Goal: Check status

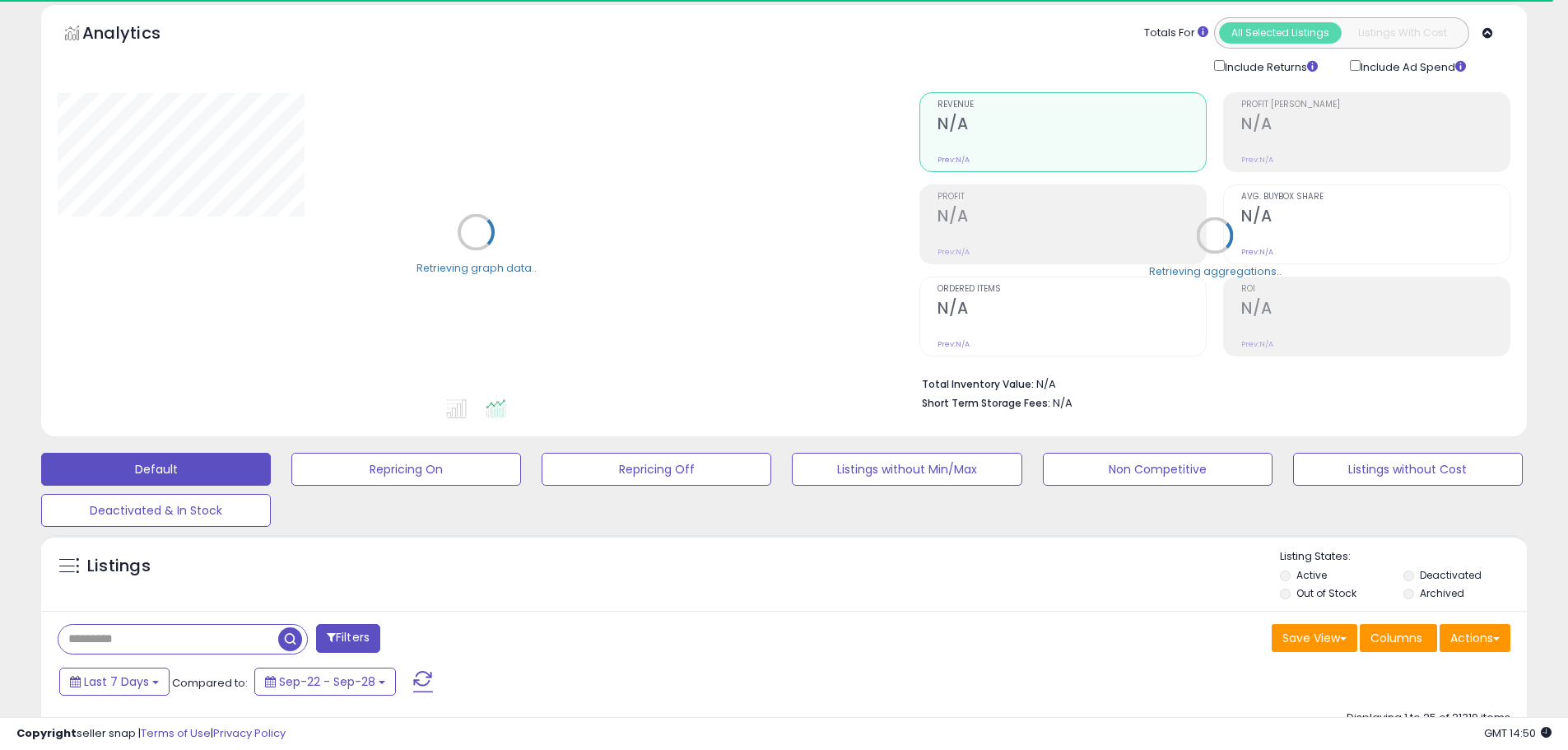
scroll to position [83, 0]
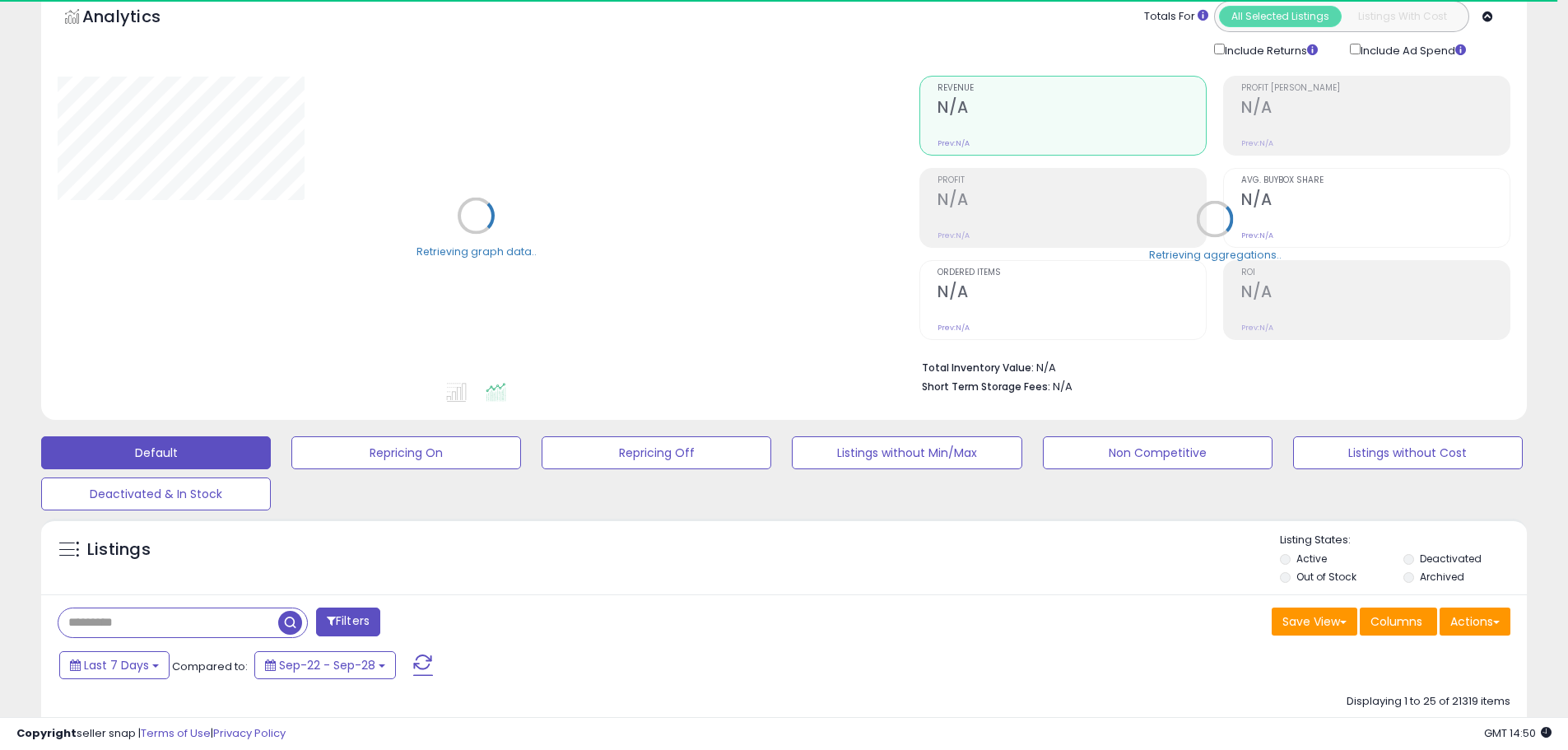
click at [131, 612] on input "text" at bounding box center [168, 624] width 220 height 29
type input "**********"
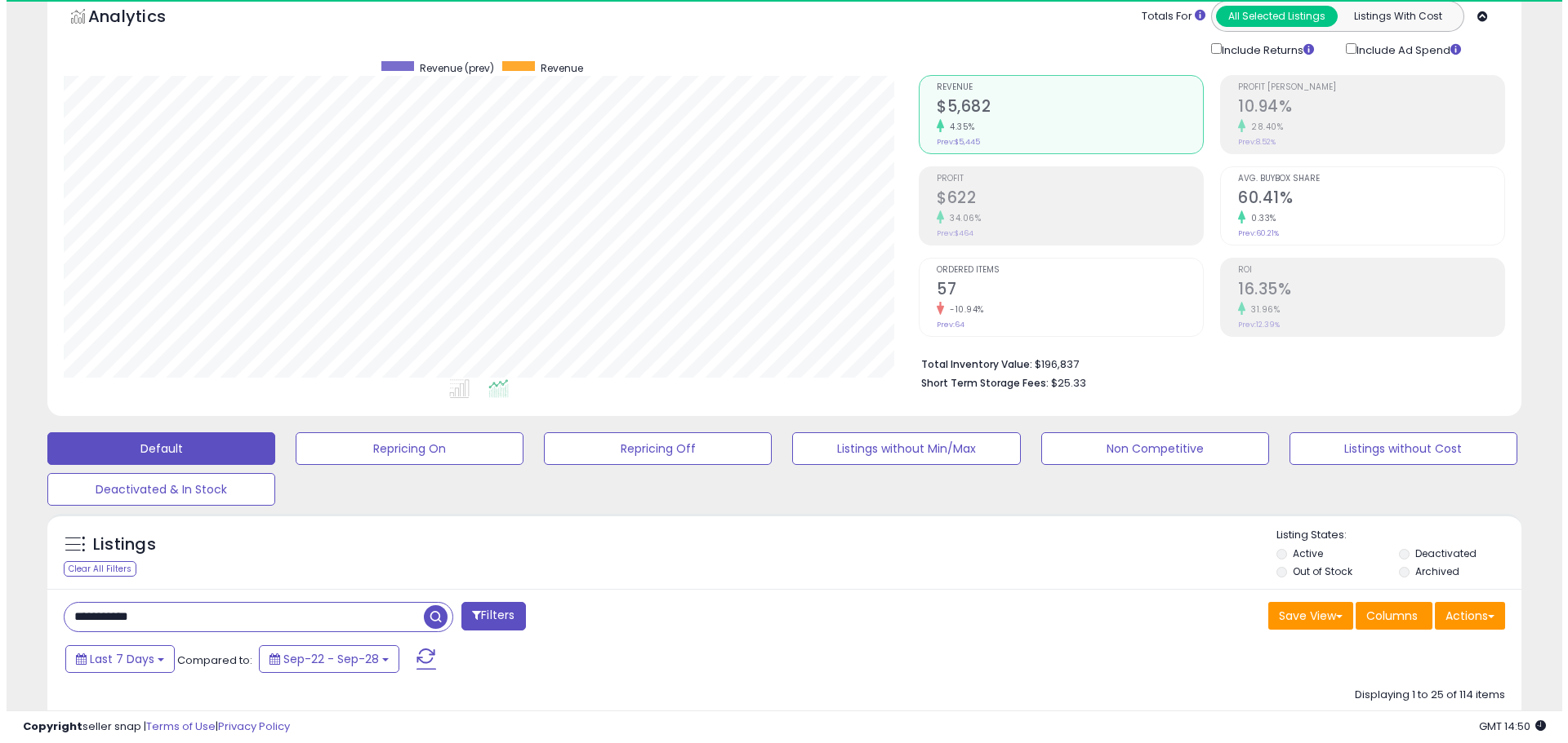
scroll to position [335, 855]
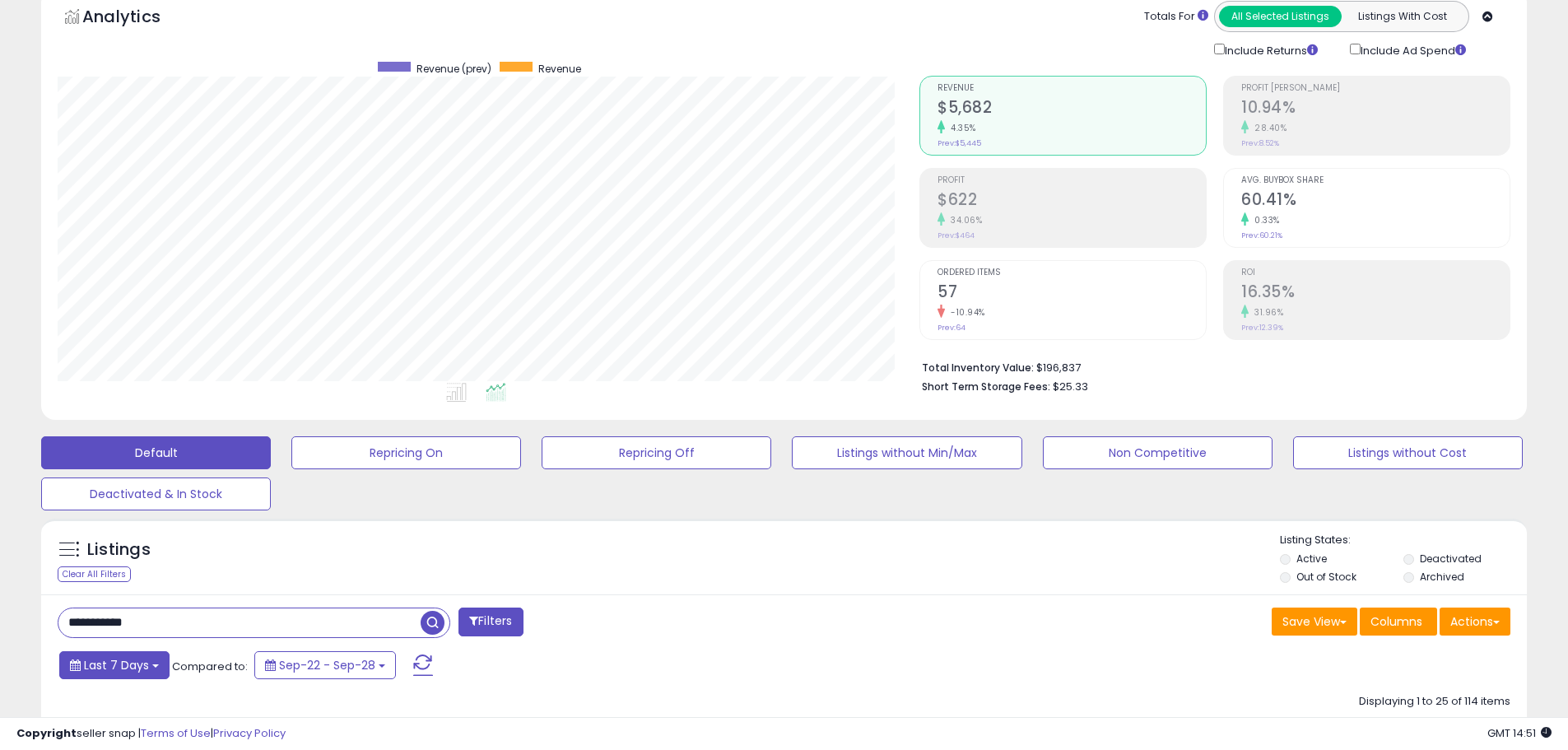
click at [107, 672] on span "Last 7 Days" at bounding box center [117, 665] width 65 height 16
type input "**********"
click at [129, 722] on li "Last 30 Days" at bounding box center [132, 727] width 132 height 22
click at [432, 678] on div "Last 30 Days Compared to: Aug-07 - Sep-05 Apply" at bounding box center [600, 665] width 1090 height 32
click at [437, 675] on button "Apply" at bounding box center [438, 663] width 52 height 28
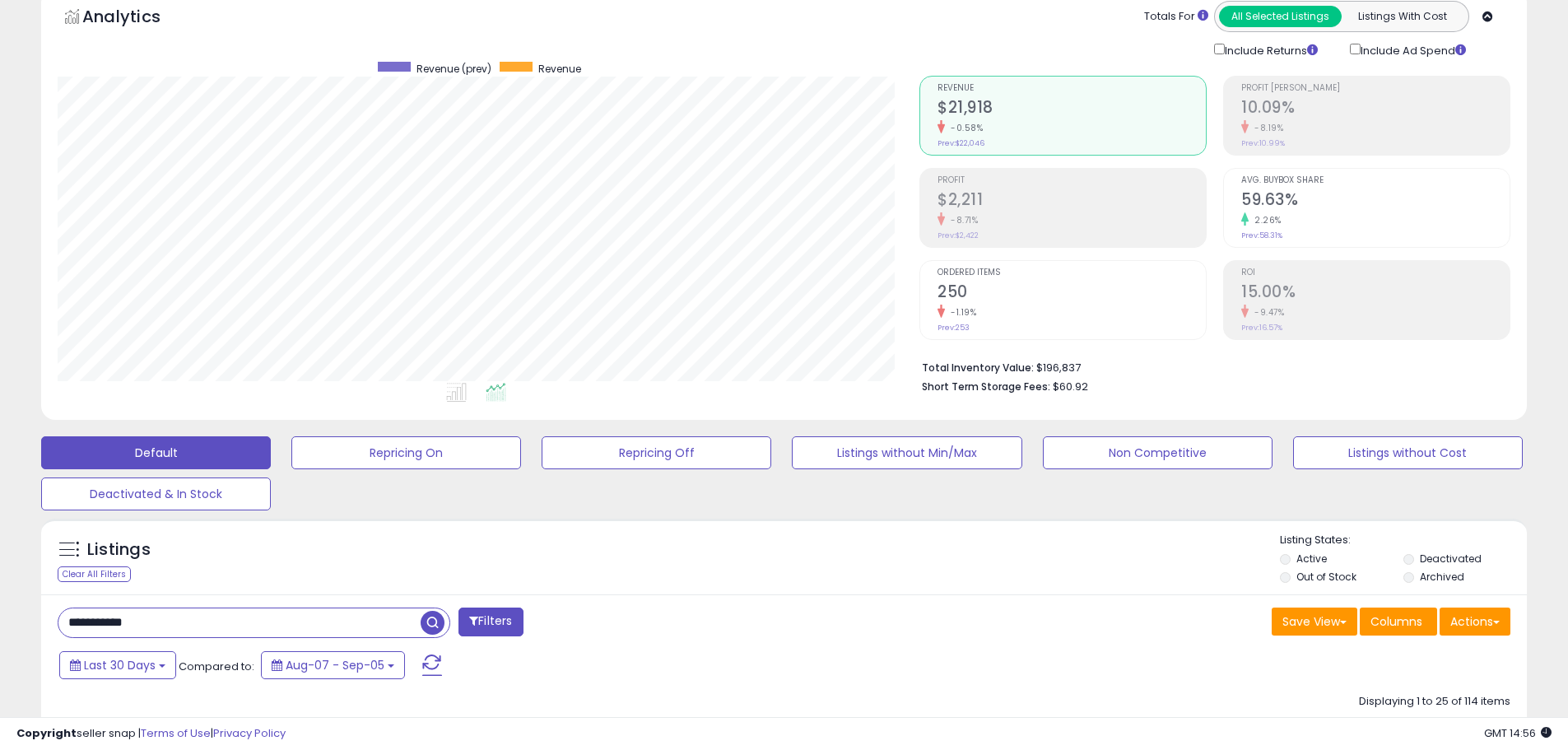
drag, startPoint x: 227, startPoint y: 619, endPoint x: 0, endPoint y: 578, distance: 230.7
type input "*"
drag, startPoint x: 194, startPoint y: 617, endPoint x: 12, endPoint y: 584, distance: 185.0
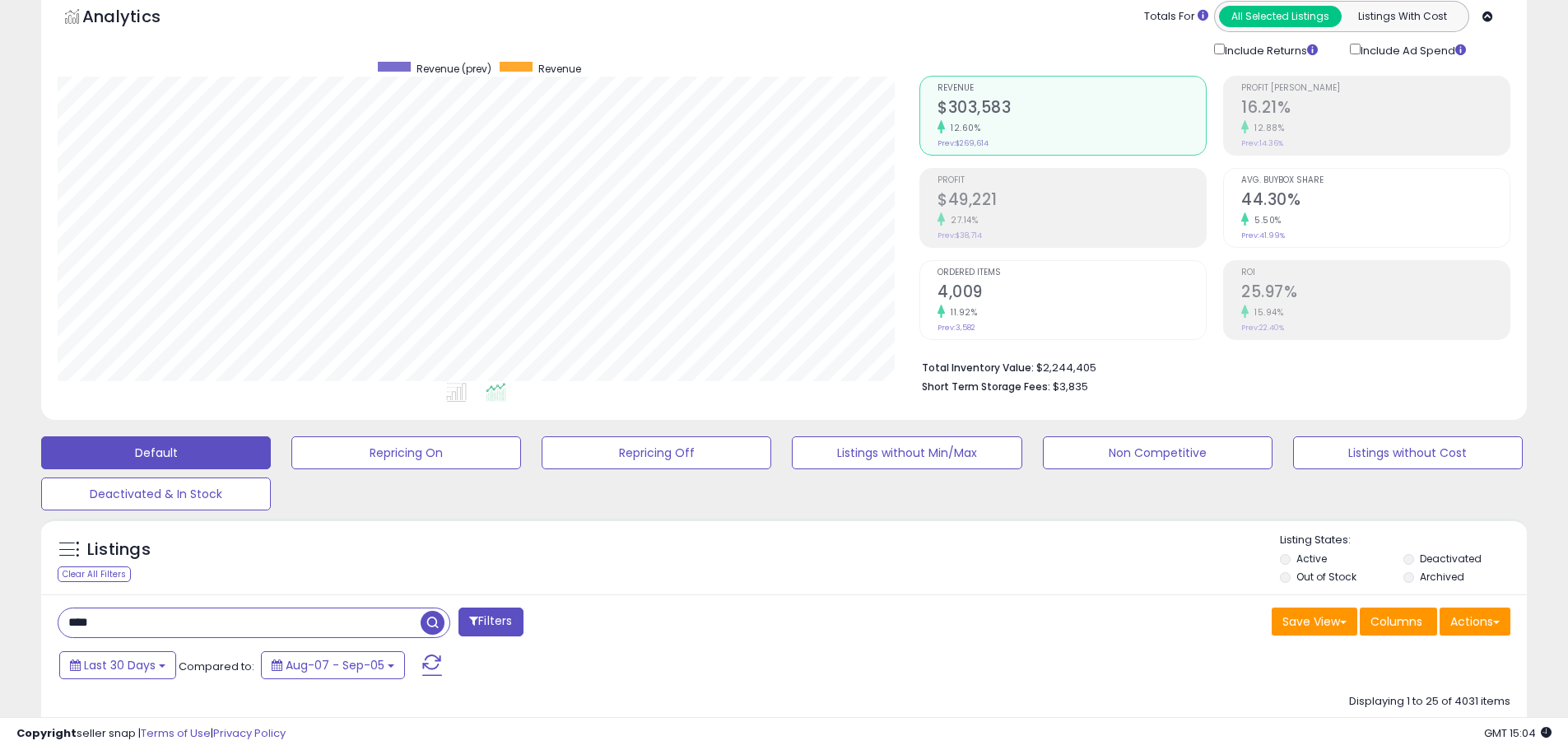
drag, startPoint x: 138, startPoint y: 624, endPoint x: 0, endPoint y: 594, distance: 141.2
drag, startPoint x: 247, startPoint y: 628, endPoint x: 0, endPoint y: 566, distance: 254.7
type input "********"
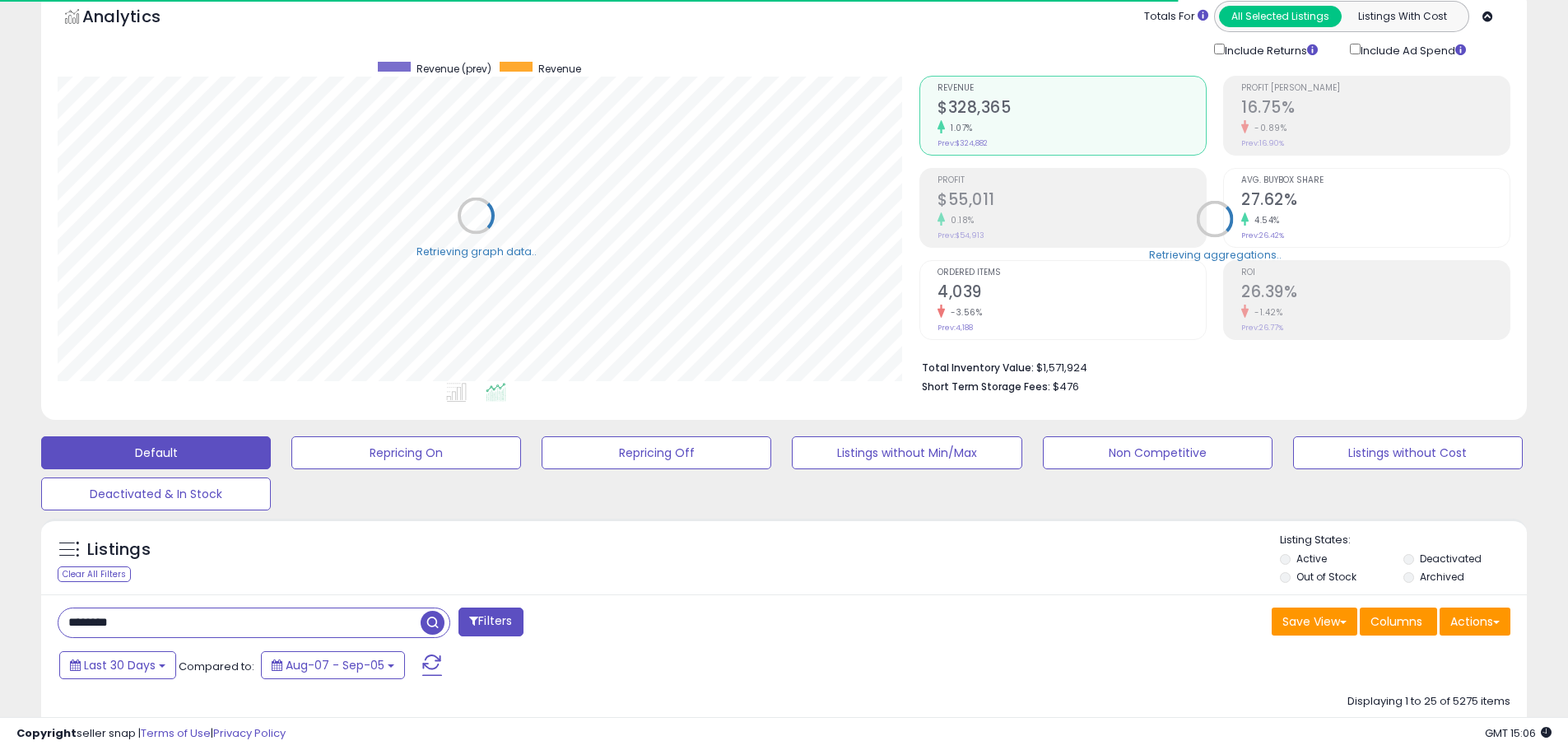
scroll to position [823362, 822413]
